Goal: Task Accomplishment & Management: Manage account settings

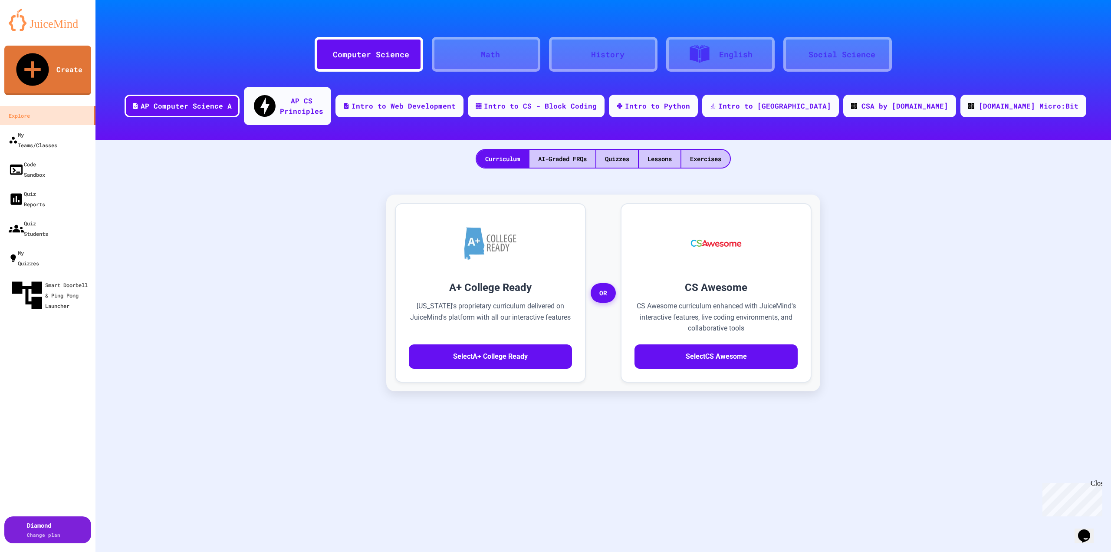
click at [613, 150] on div "Quizzes" at bounding box center [617, 159] width 42 height 18
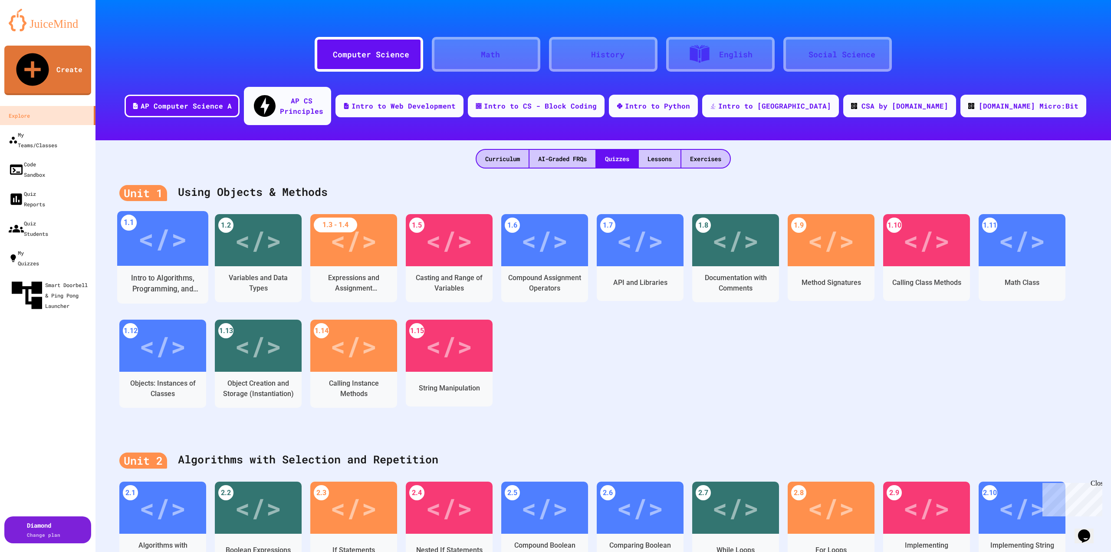
click at [145, 270] on div "Intro to Algorithms, Programming, and Compilers" at bounding box center [162, 283] width 91 height 26
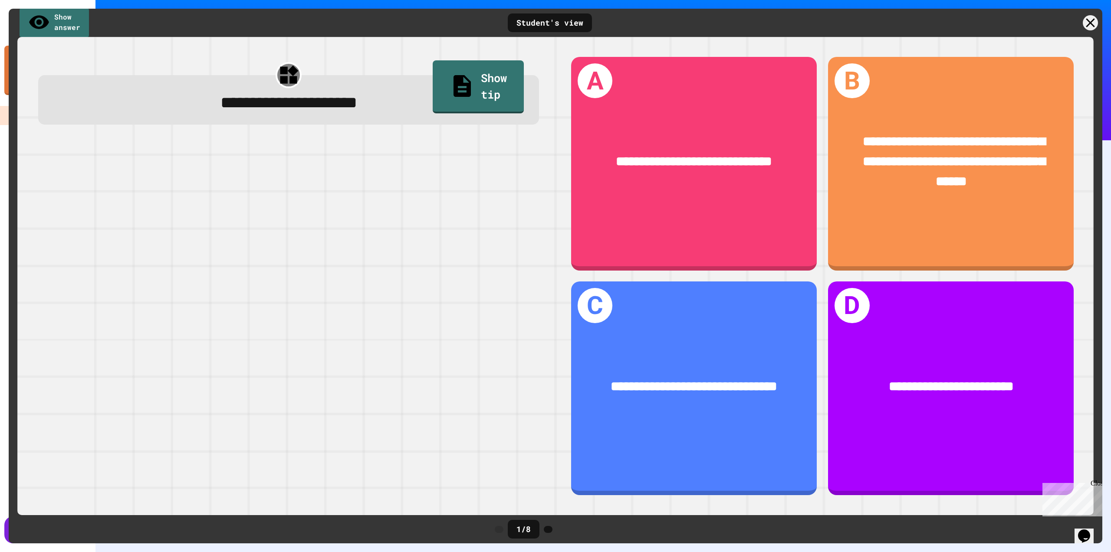
click at [548, 529] on icon at bounding box center [548, 529] width 0 height 0
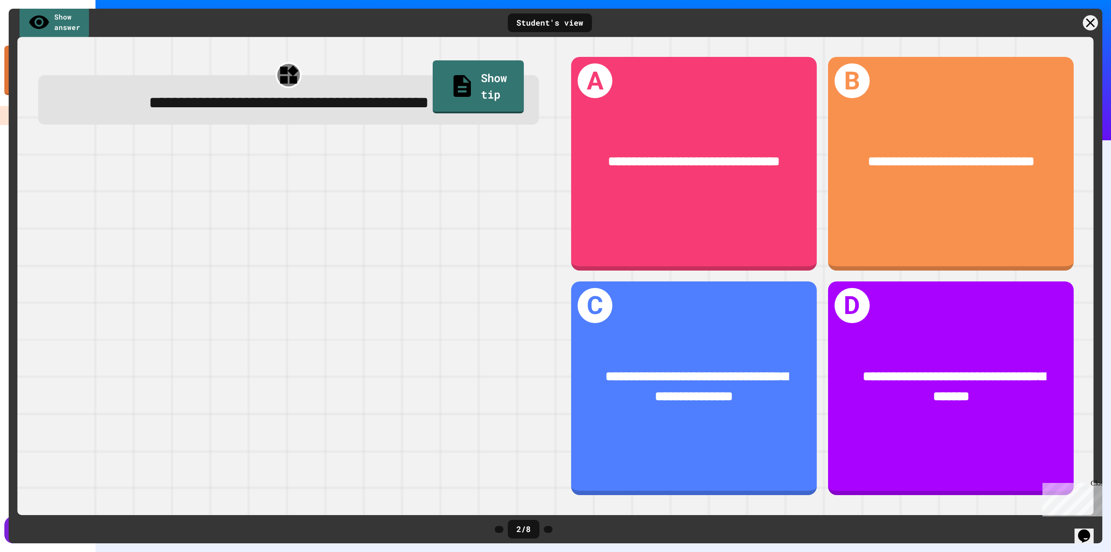
click at [548, 529] on icon at bounding box center [548, 529] width 0 height 0
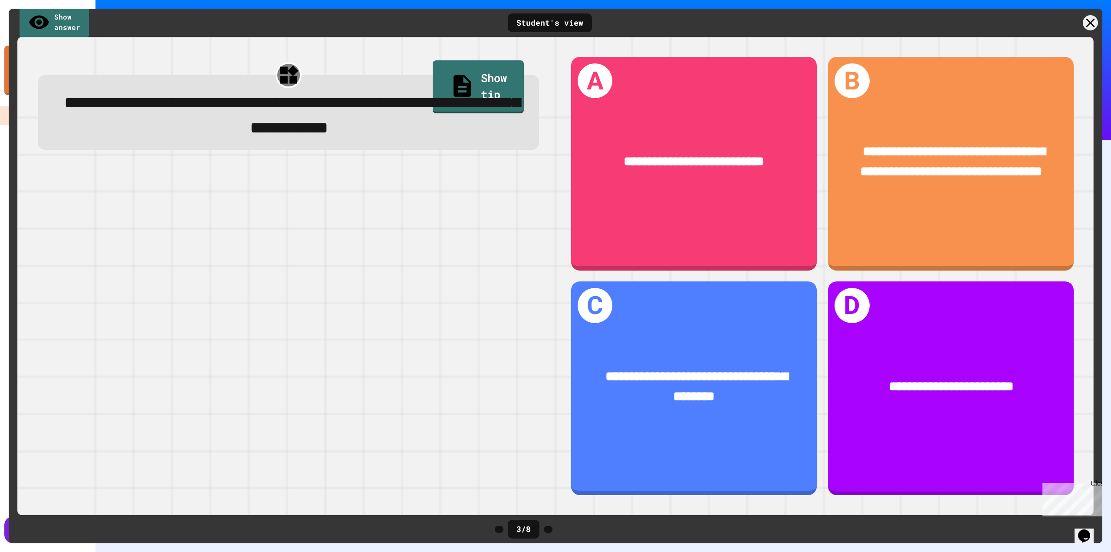
click at [548, 529] on icon at bounding box center [548, 529] width 0 height 0
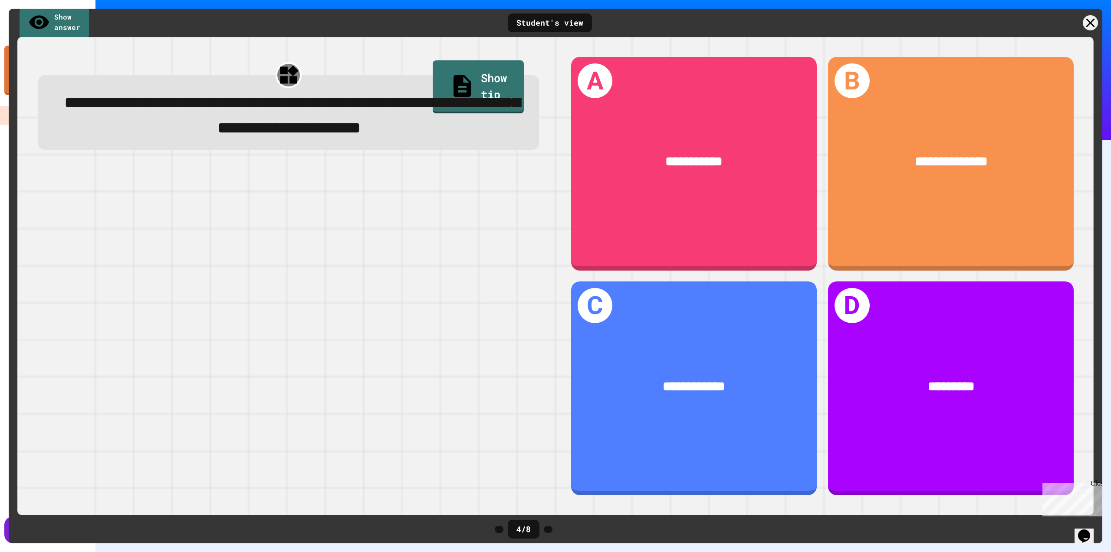
click at [548, 529] on icon at bounding box center [548, 529] width 0 height 0
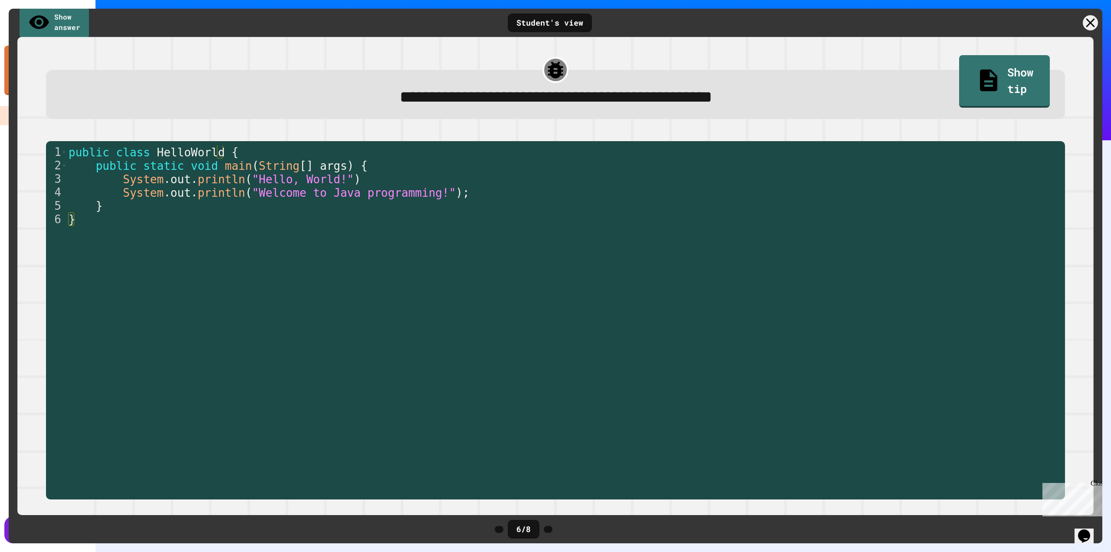
click at [548, 529] on icon at bounding box center [548, 529] width 0 height 0
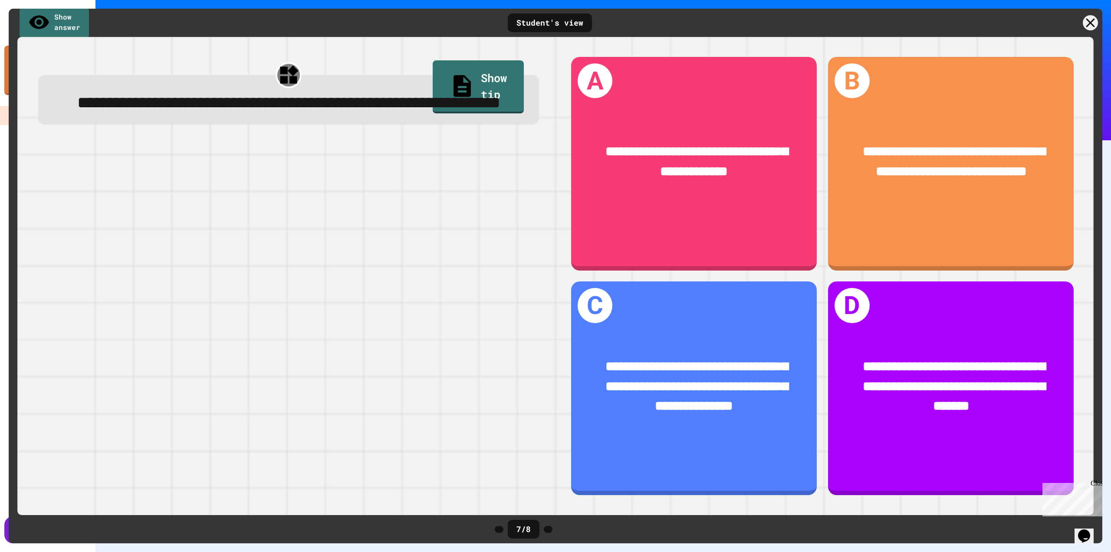
click at [548, 529] on icon at bounding box center [548, 529] width 0 height 0
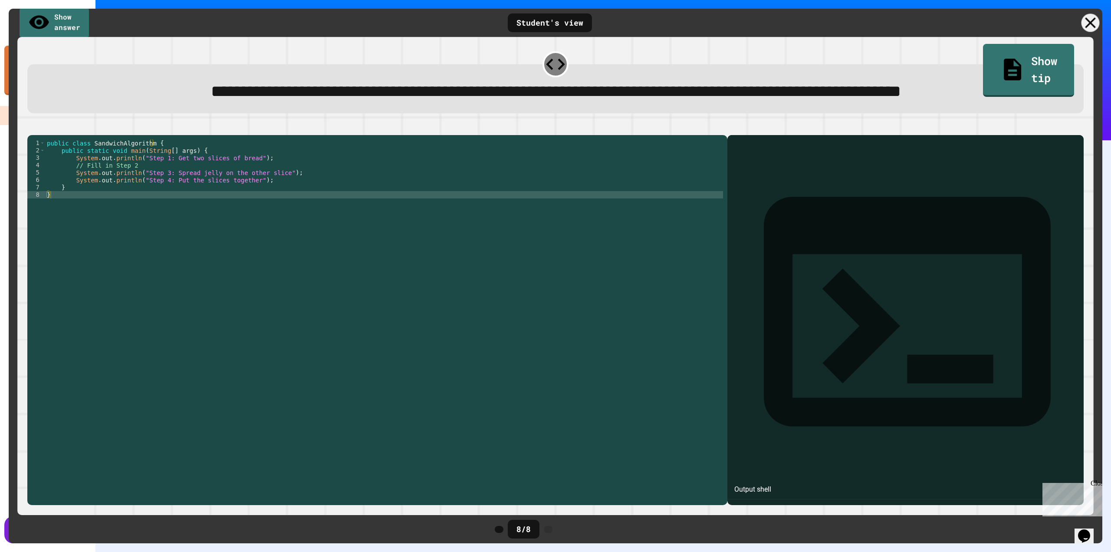
click at [1092, 26] on icon at bounding box center [1090, 23] width 18 height 18
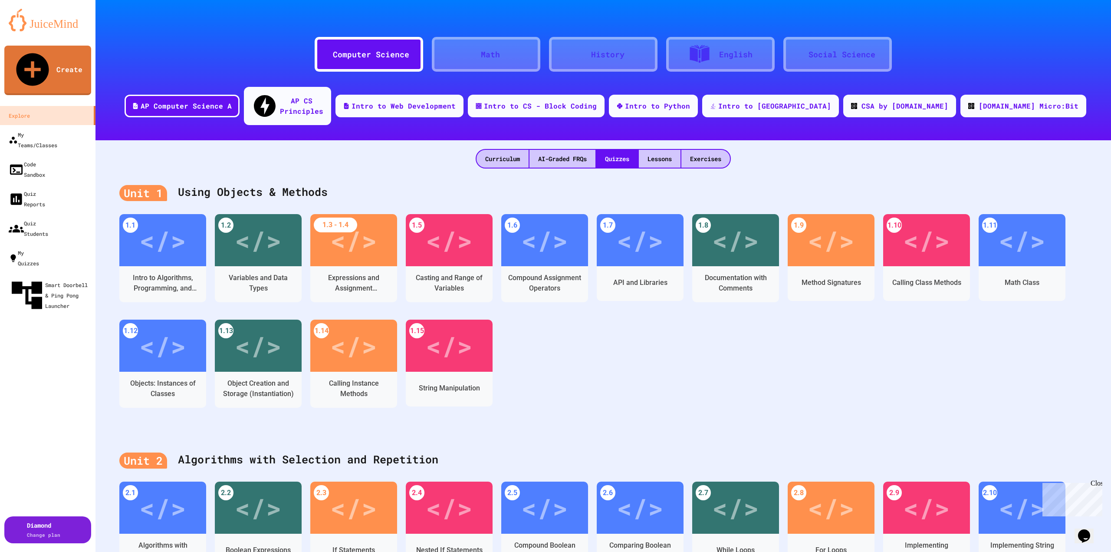
click at [663, 150] on div "Lessons" at bounding box center [660, 159] width 42 height 18
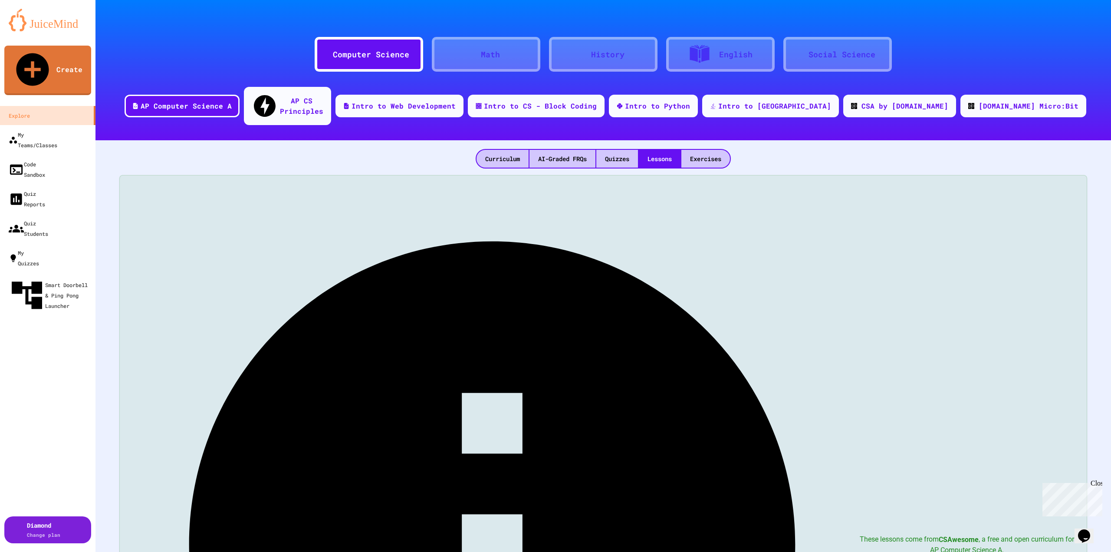
click at [711, 150] on div "Exercises" at bounding box center [705, 159] width 49 height 18
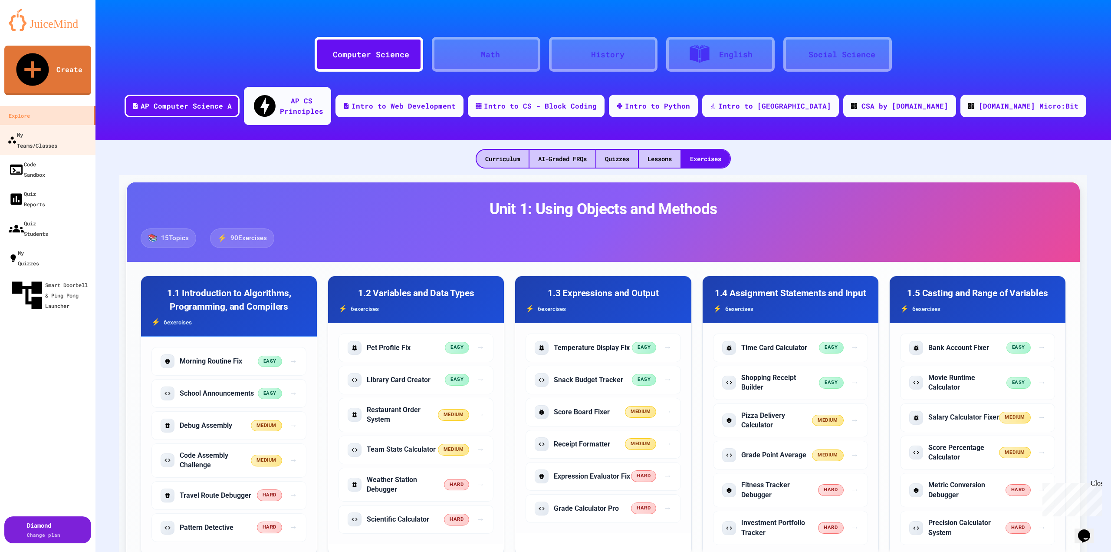
click at [49, 129] on div "My Teams/Classes" at bounding box center [32, 139] width 50 height 21
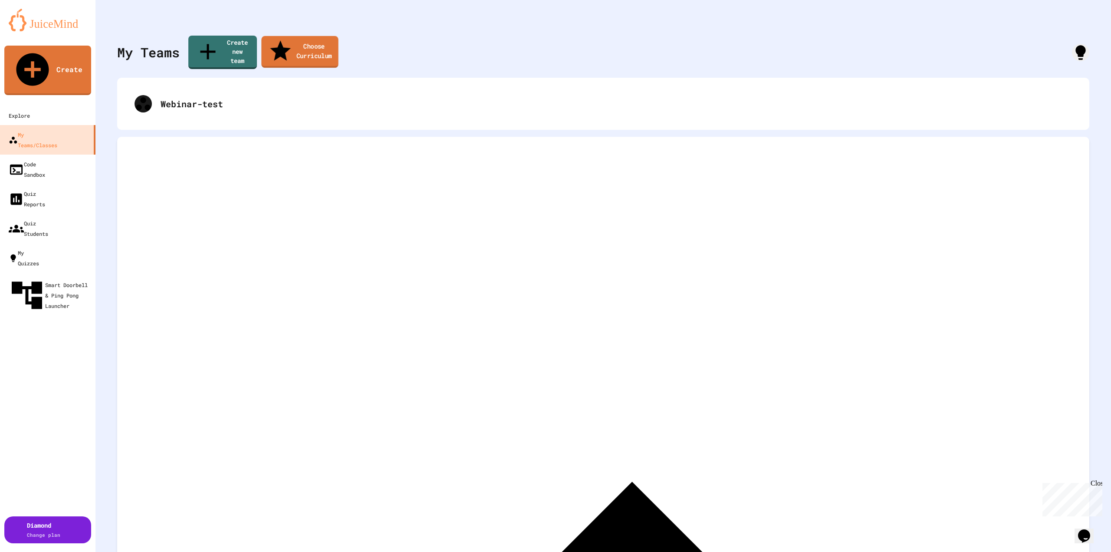
click at [299, 45] on link "Choose Curriculum" at bounding box center [299, 52] width 77 height 32
type input "**********"
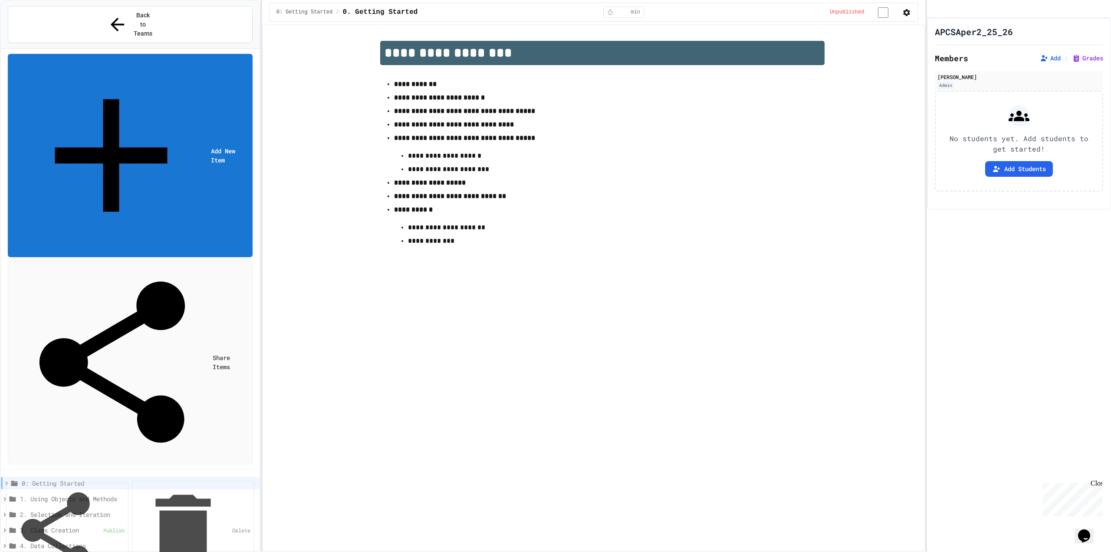
click at [1012, 177] on button "Add Students" at bounding box center [1019, 169] width 68 height 16
click at [138, 14] on span "Back to Teams" at bounding box center [143, 24] width 20 height 27
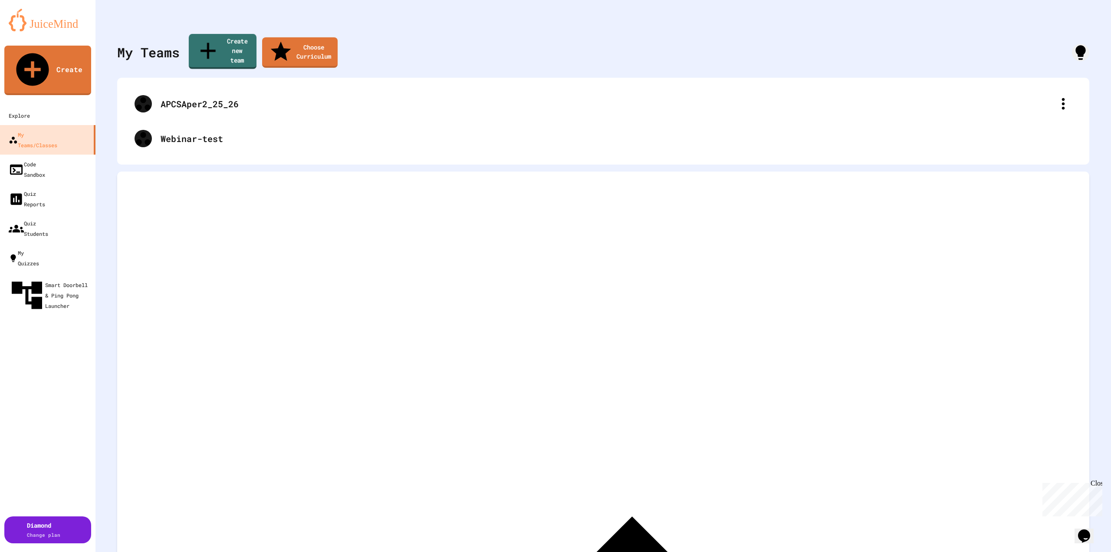
click at [222, 42] on link "Create new team" at bounding box center [223, 51] width 68 height 35
type input "**********"
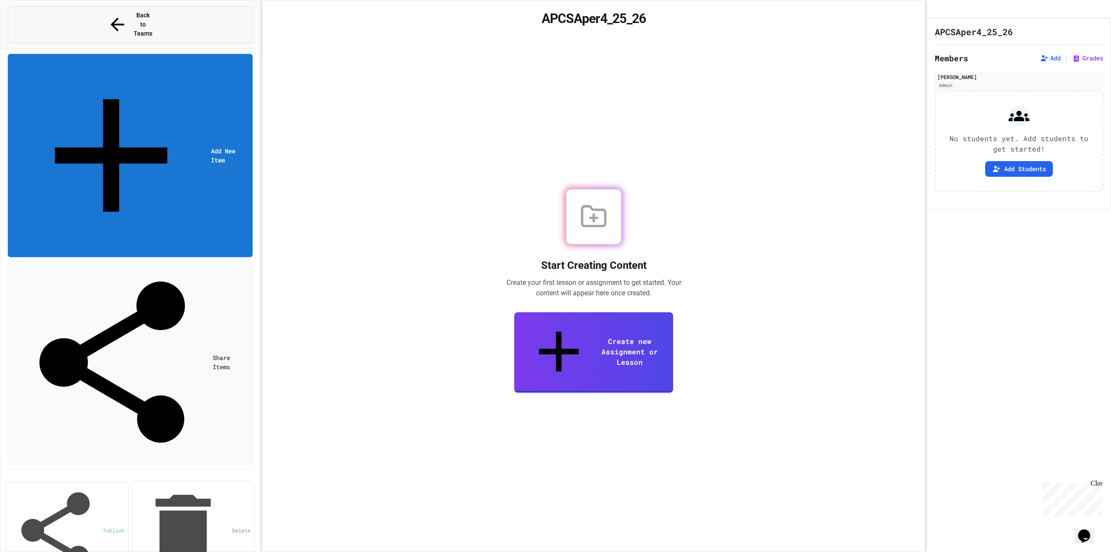
click at [152, 16] on span "Back to Teams" at bounding box center [143, 24] width 20 height 27
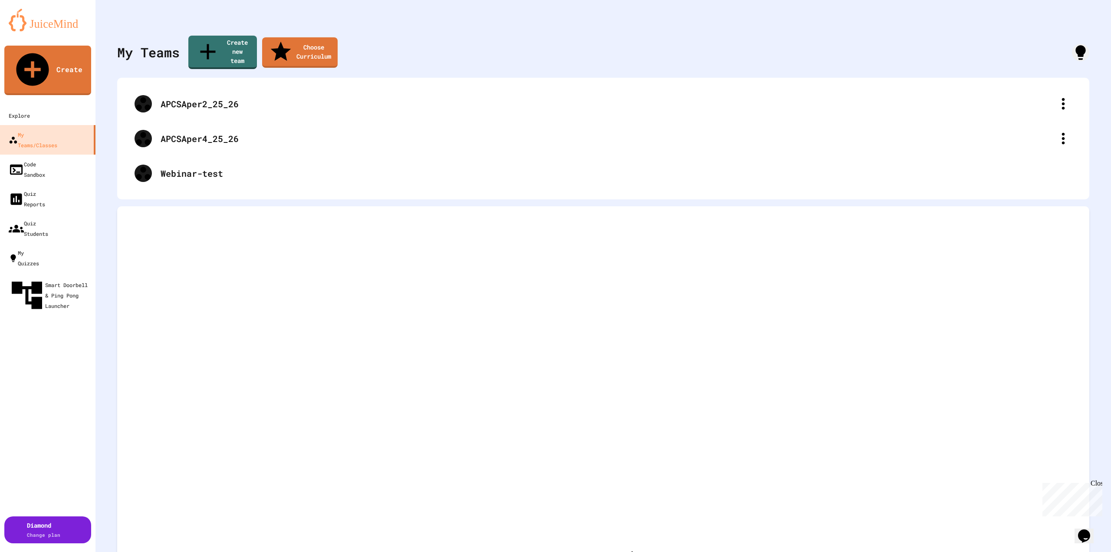
click at [1061, 130] on icon at bounding box center [1063, 138] width 17 height 17
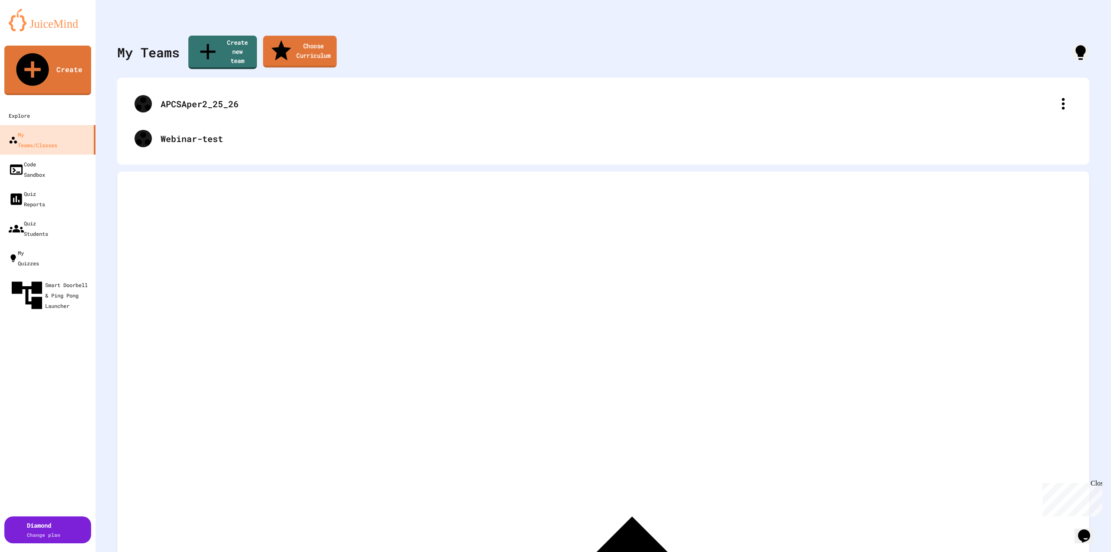
click at [311, 46] on link "Choose Curriculum" at bounding box center [300, 52] width 74 height 32
type input "**********"
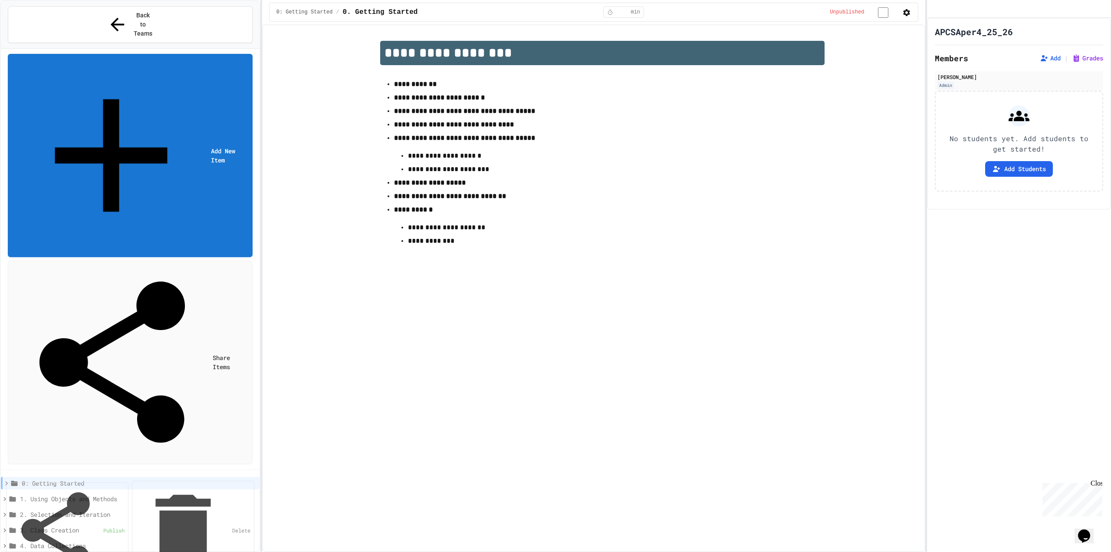
click at [1025, 177] on button "Add Students" at bounding box center [1019, 169] width 68 height 16
click at [150, 14] on span "Back to Teams" at bounding box center [143, 24] width 20 height 27
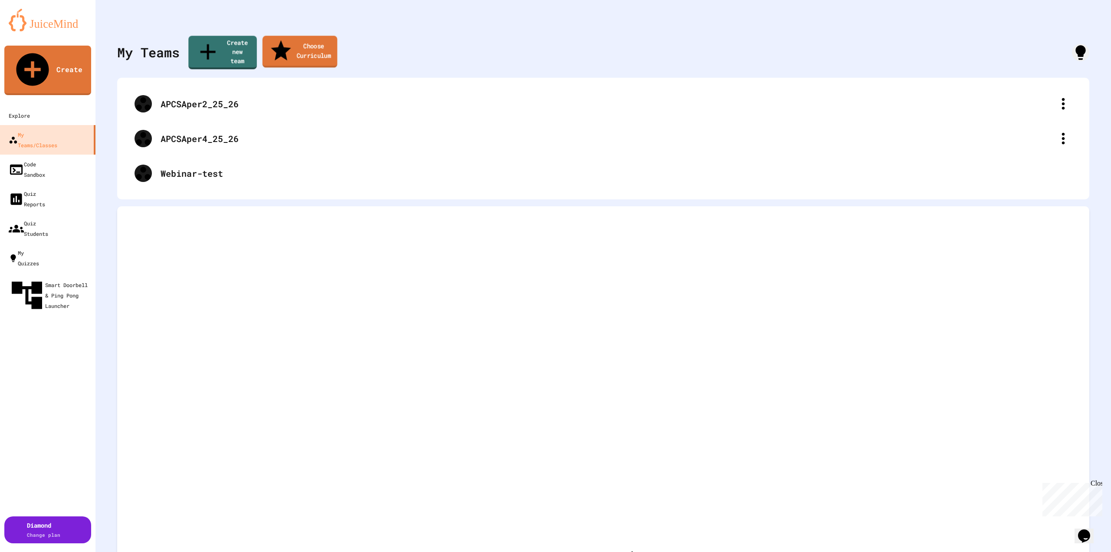
click at [317, 45] on link "Choose Curriculum" at bounding box center [300, 52] width 75 height 32
type input "**********"
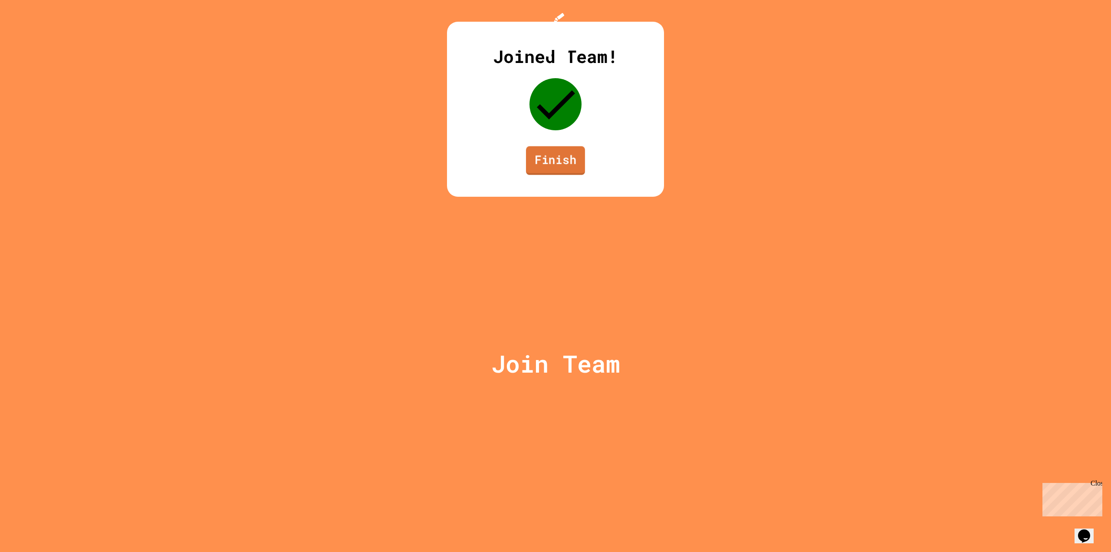
click at [561, 175] on link "Finish" at bounding box center [555, 160] width 59 height 29
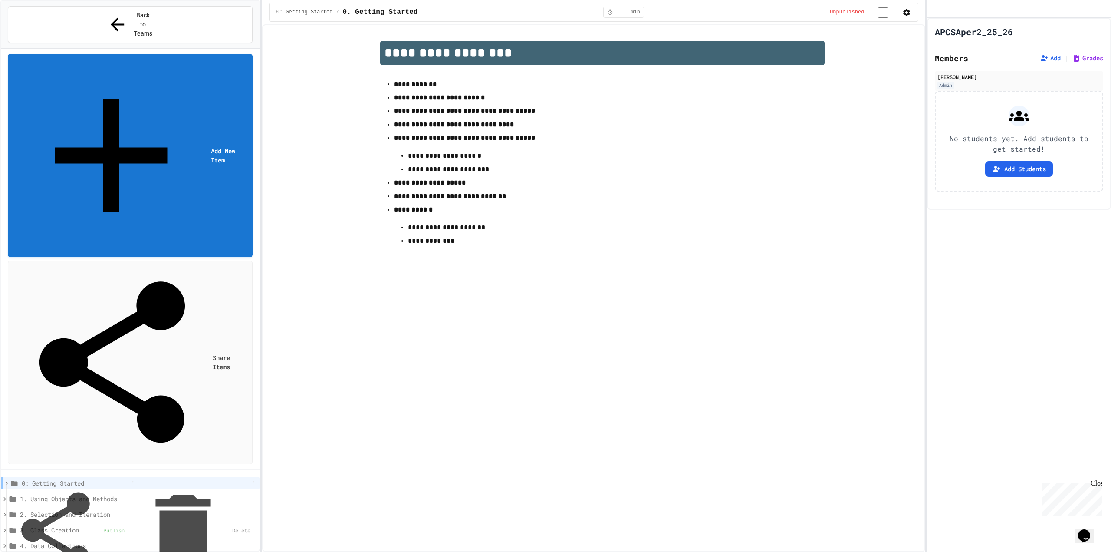
click at [6, 481] on icon at bounding box center [6, 483] width 3 height 4
click at [3, 479] on icon at bounding box center [5, 483] width 8 height 8
